Goal: Use online tool/utility

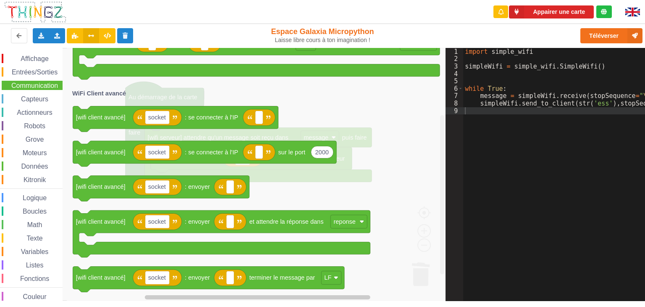
click at [386, 163] on icon "Espace de travail de Blocky" at bounding box center [297, 174] width 460 height 253
click at [50, 103] on div "Affichage Entrées/Sorties Communication Capteurs Actionneurs Robots Grove Moteu…" at bounding box center [31, 180] width 63 height 252
click at [34, 97] on span "Capteurs" at bounding box center [35, 98] width 30 height 7
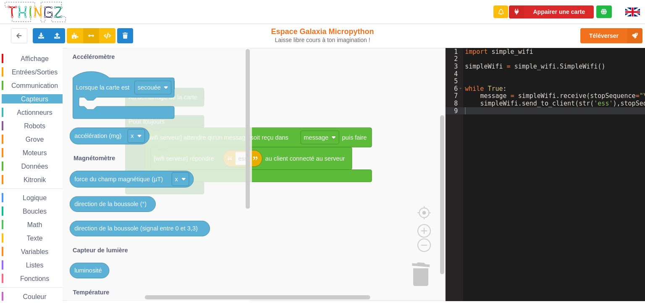
click at [318, 207] on rect "Espace de travail de Blocky" at bounding box center [223, 174] width 446 height 253
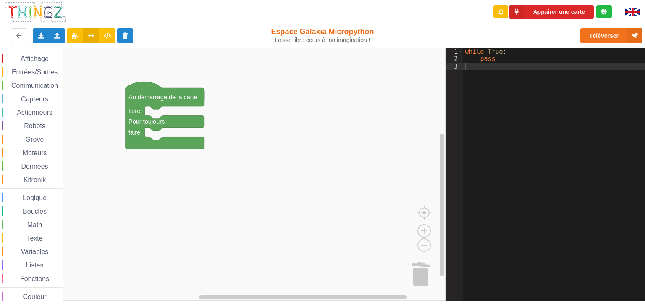
click at [38, 84] on span "Communication" at bounding box center [34, 85] width 49 height 7
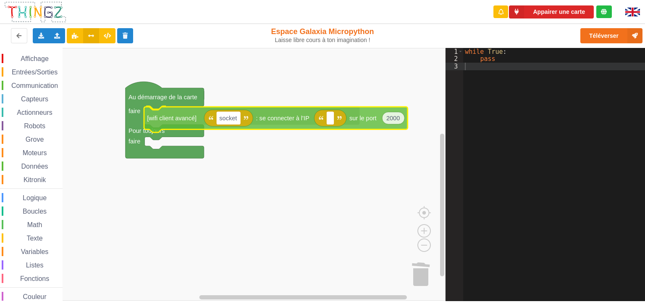
click at [171, 119] on div "Affichage Entrées/Sorties Communication Capteurs Actionneurs Robots Grove Moteu…" at bounding box center [223, 174] width 446 height 253
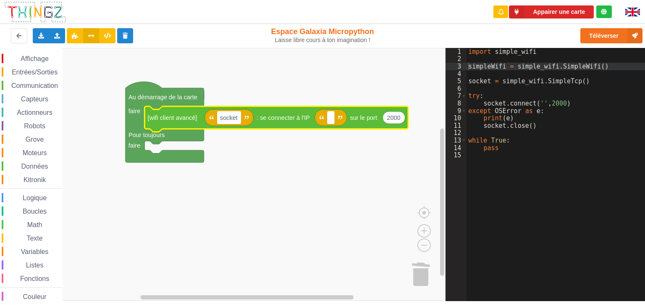
click at [32, 88] on span "Communication" at bounding box center [34, 85] width 49 height 7
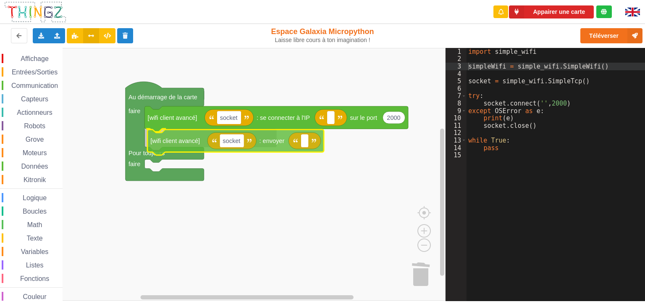
click at [168, 144] on div "Affichage Entrées/Sorties Communication Capteurs Actionneurs Robots Grove Moteu…" at bounding box center [223, 174] width 446 height 253
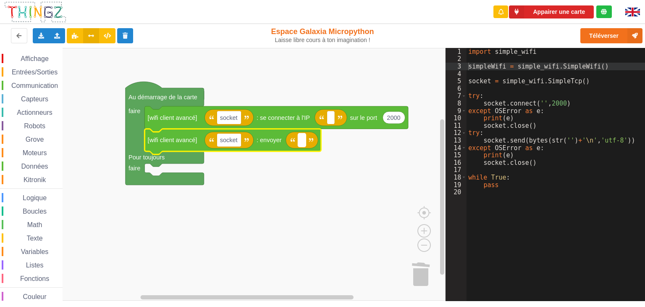
click at [306, 142] on rect "Espace de travail de Blocky" at bounding box center [302, 139] width 8 height 13
type input "ff"
click at [34, 87] on span "Communication" at bounding box center [34, 85] width 49 height 7
